Goal: Find specific page/section: Find specific page/section

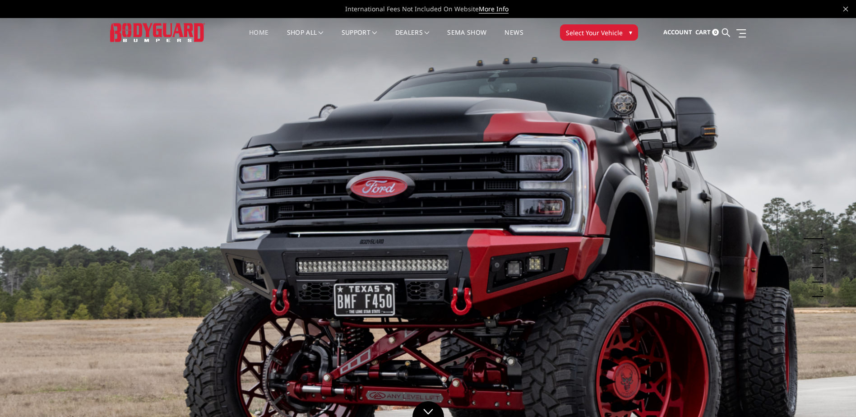
click at [612, 38] on button "Select Your Vehicle ▾" at bounding box center [599, 32] width 78 height 16
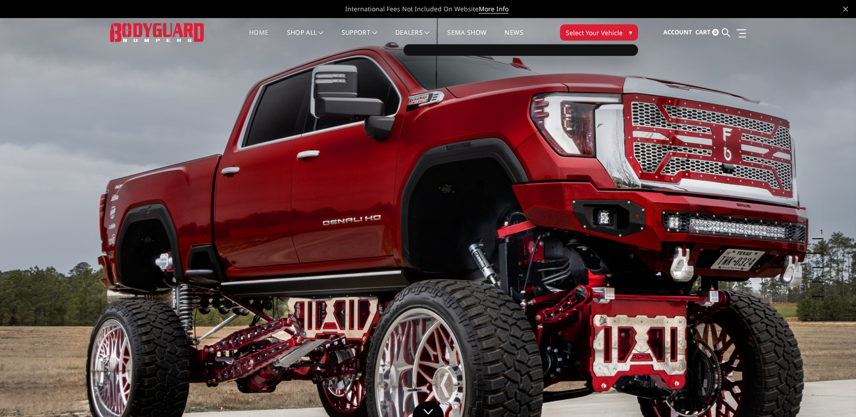
click at [618, 25] on button "Select Your Vehicle ▾" at bounding box center [599, 32] width 78 height 16
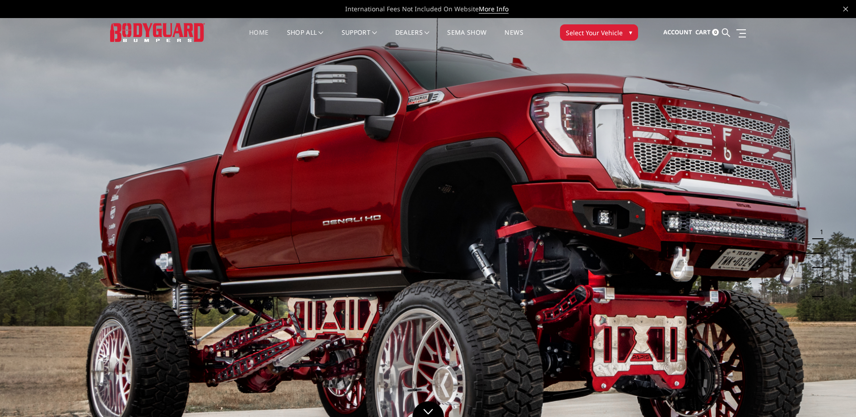
click at [618, 25] on button "Select Your Vehicle ▾" at bounding box center [599, 32] width 78 height 16
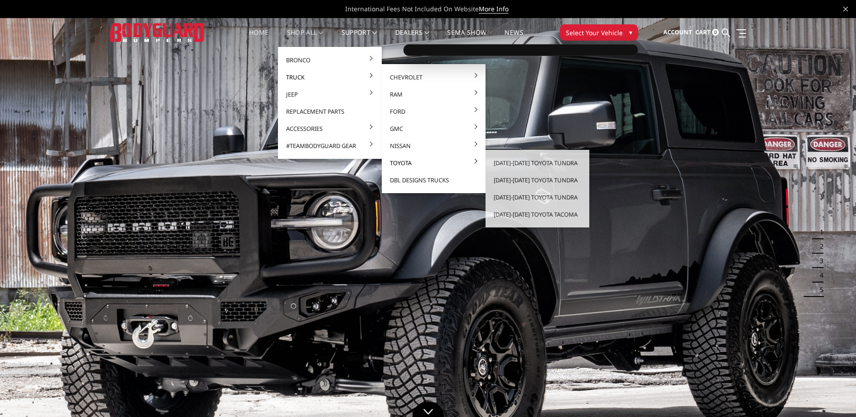
click at [417, 164] on link "Toyota" at bounding box center [433, 162] width 97 height 17
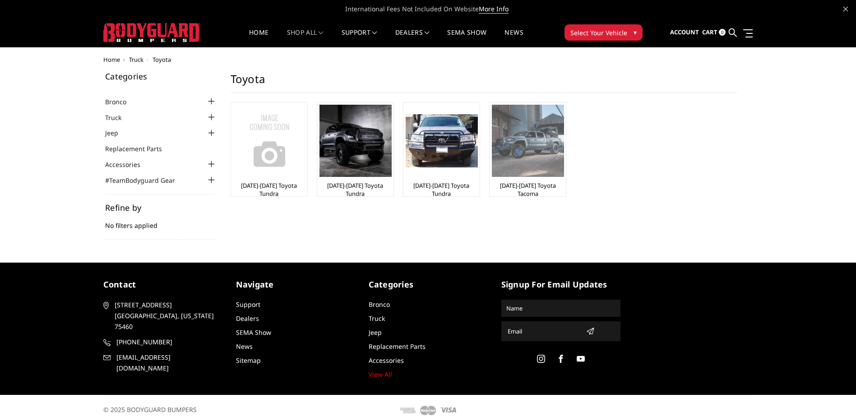
click at [553, 160] on img at bounding box center [528, 141] width 72 height 72
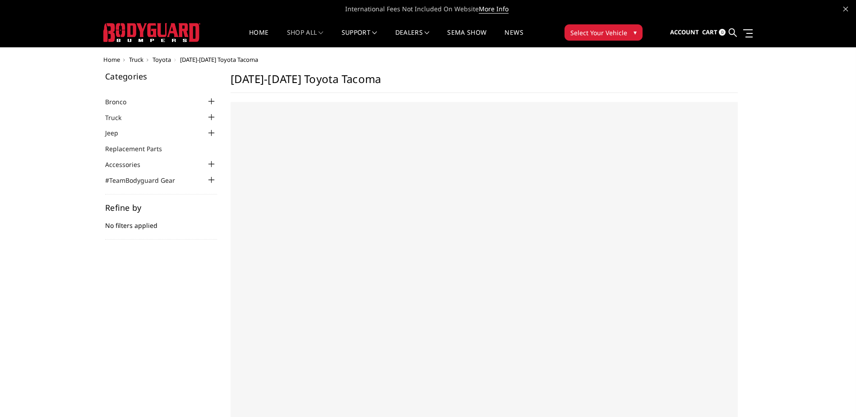
select select "US"
